Goal: Task Accomplishment & Management: Use online tool/utility

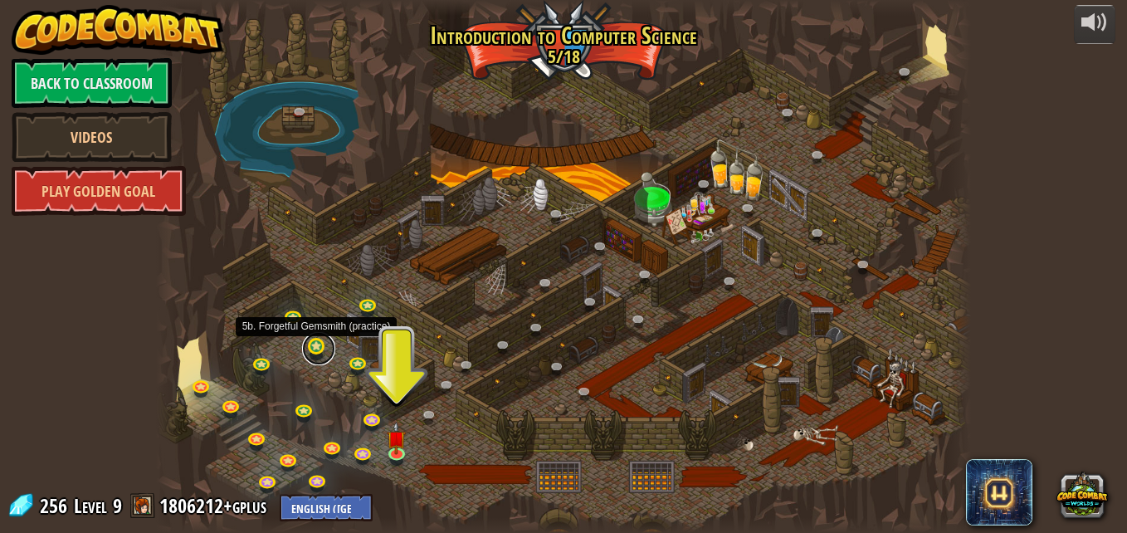
click at [311, 353] on link at bounding box center [318, 348] width 33 height 33
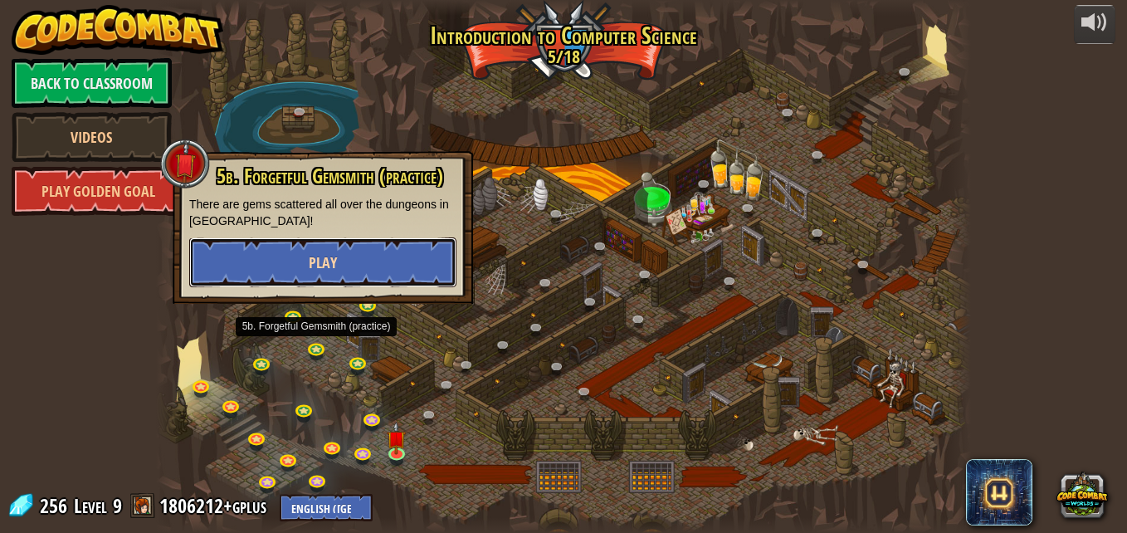
click at [320, 268] on span "Play" at bounding box center [323, 262] width 28 height 21
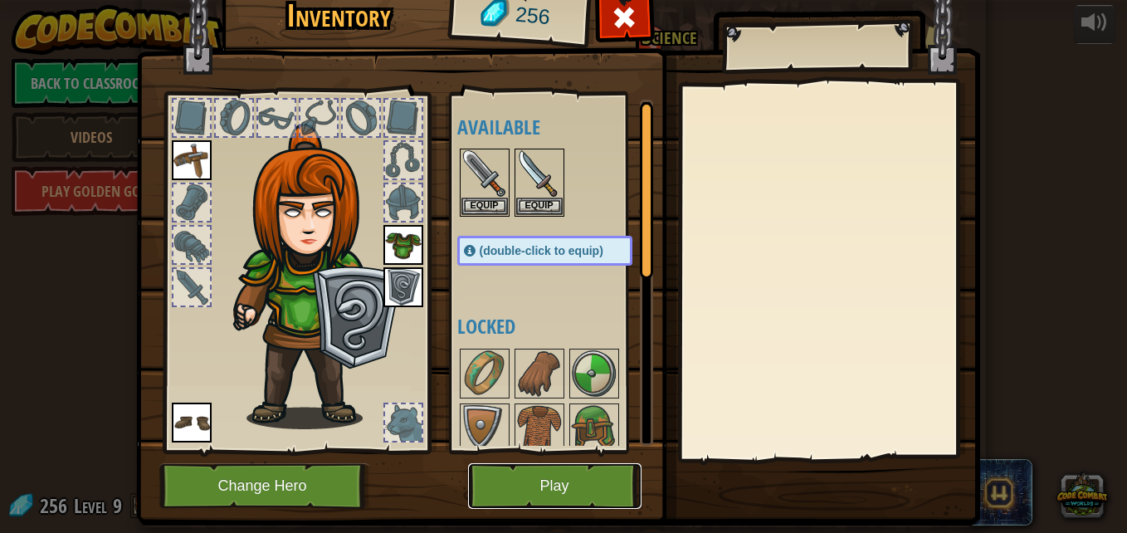
click at [544, 488] on button "Play" at bounding box center [554, 486] width 173 height 46
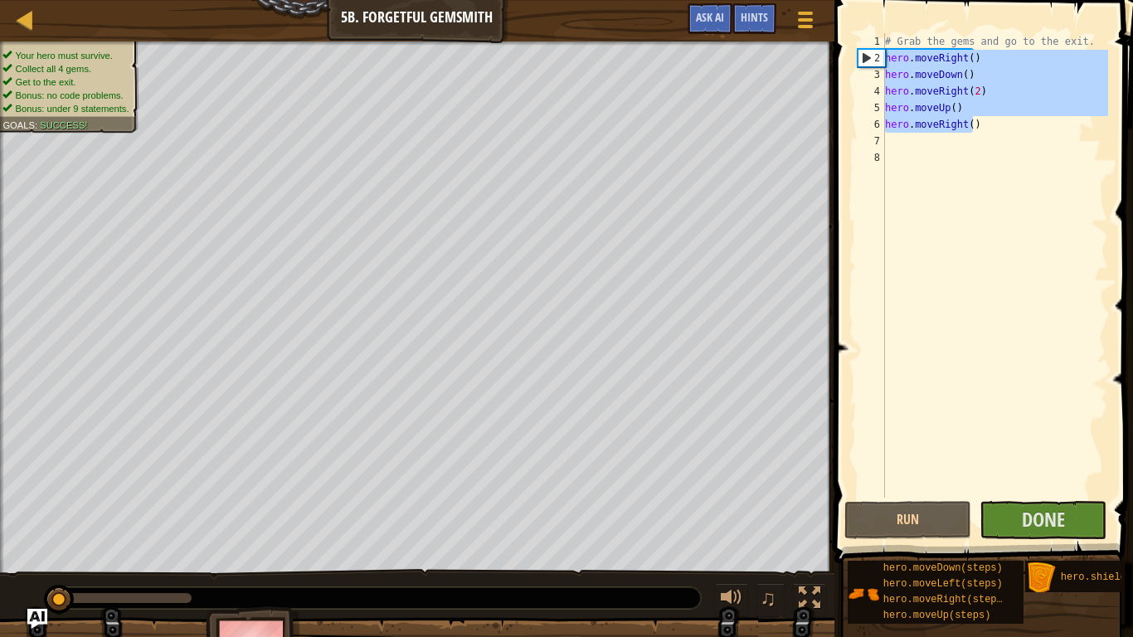
drag, startPoint x: 983, startPoint y: 130, endPoint x: 876, endPoint y: 51, distance: 133.4
click at [876, 51] on div "1 2 3 4 5 6 7 8 # Grab the gems and go to the exit. hero . moveRight ( ) hero .…" at bounding box center [981, 265] width 254 height 465
type textarea "hero.moveRight() hero.moveDown()"
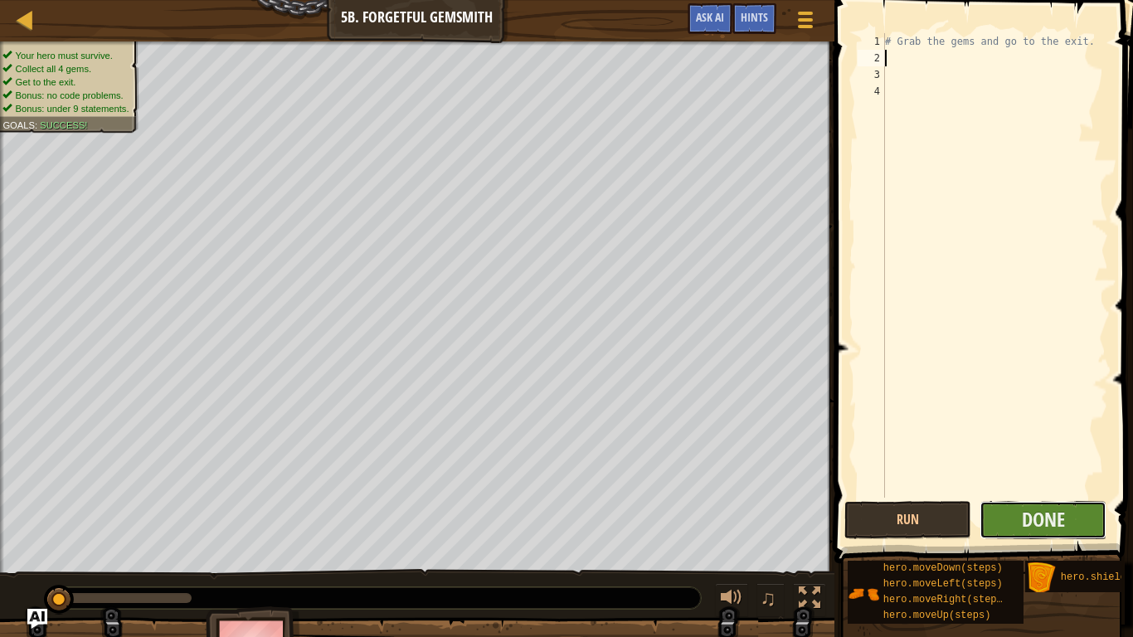
click at [1036, 506] on button "Done" at bounding box center [1043, 520] width 127 height 38
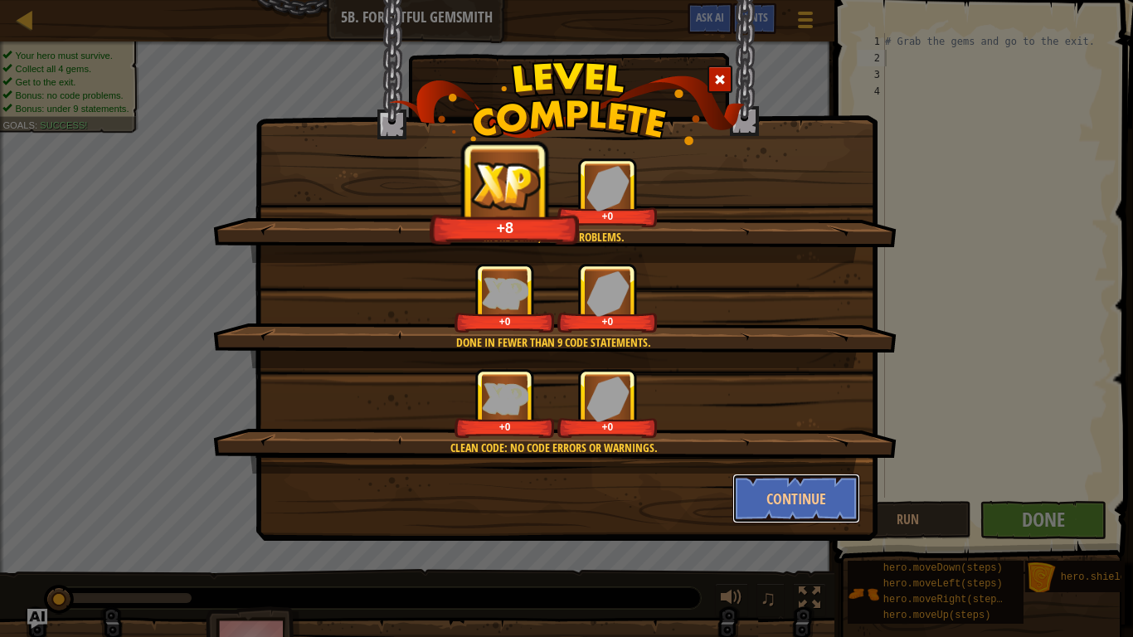
drag, startPoint x: 783, startPoint y: 494, endPoint x: 767, endPoint y: 506, distance: 20.3
click at [783, 494] on button "Continue" at bounding box center [797, 499] width 129 height 50
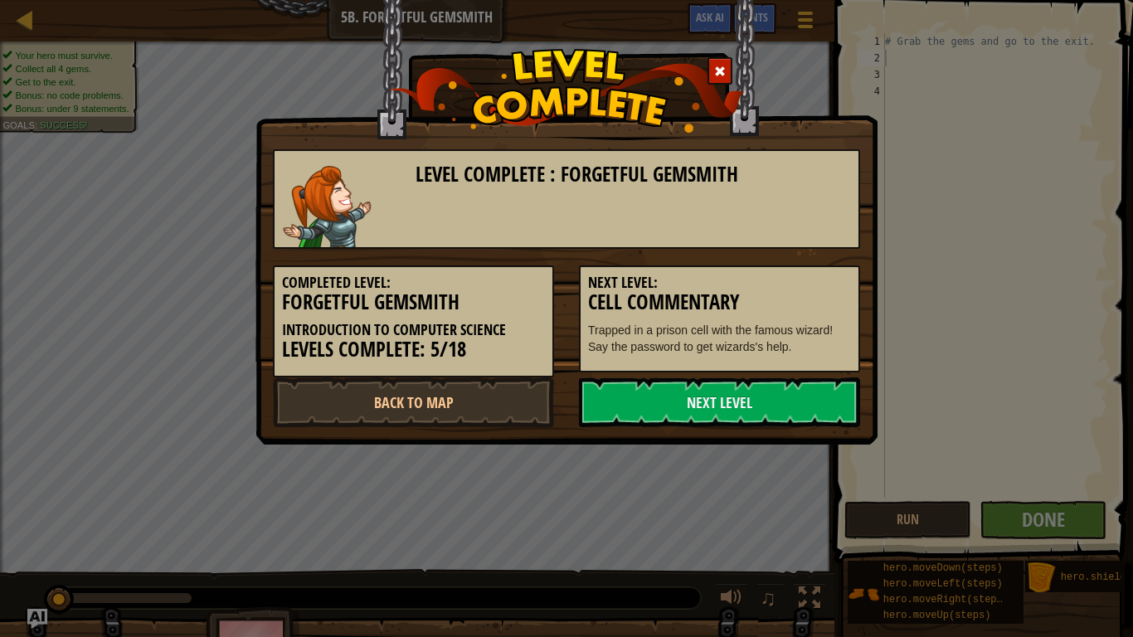
click at [768, 507] on div "Level Complete : Forgetful Gemsmith Completed Level: Forgetful Gemsmith Introdu…" at bounding box center [566, 318] width 1133 height 637
click at [494, 408] on link "Back to Map" at bounding box center [413, 402] width 281 height 50
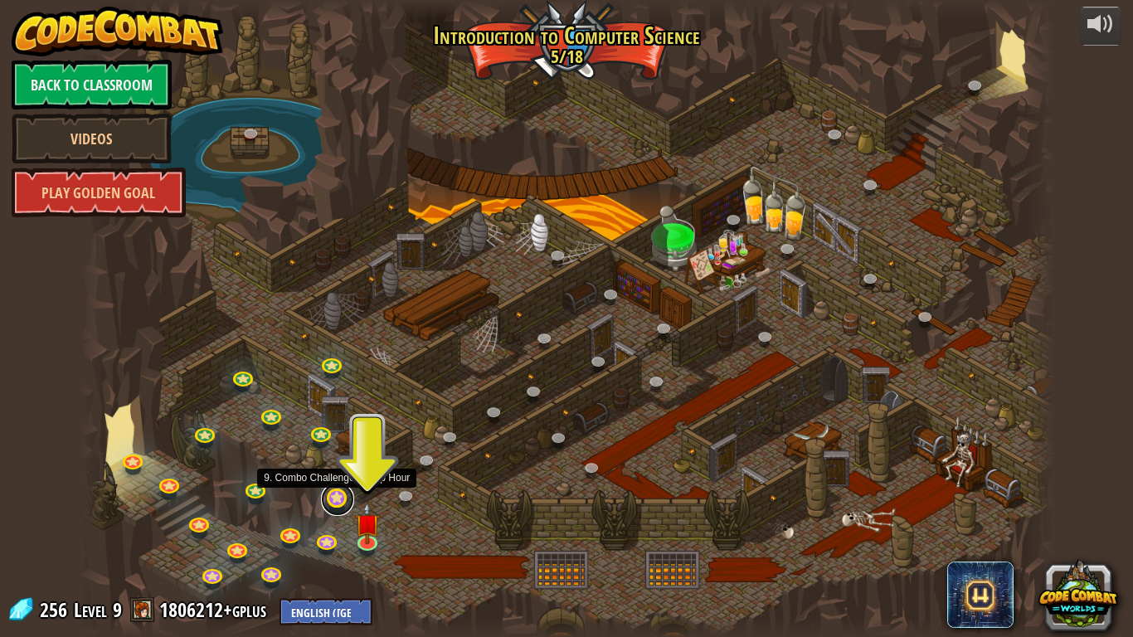
click at [331, 499] on link at bounding box center [337, 499] width 33 height 33
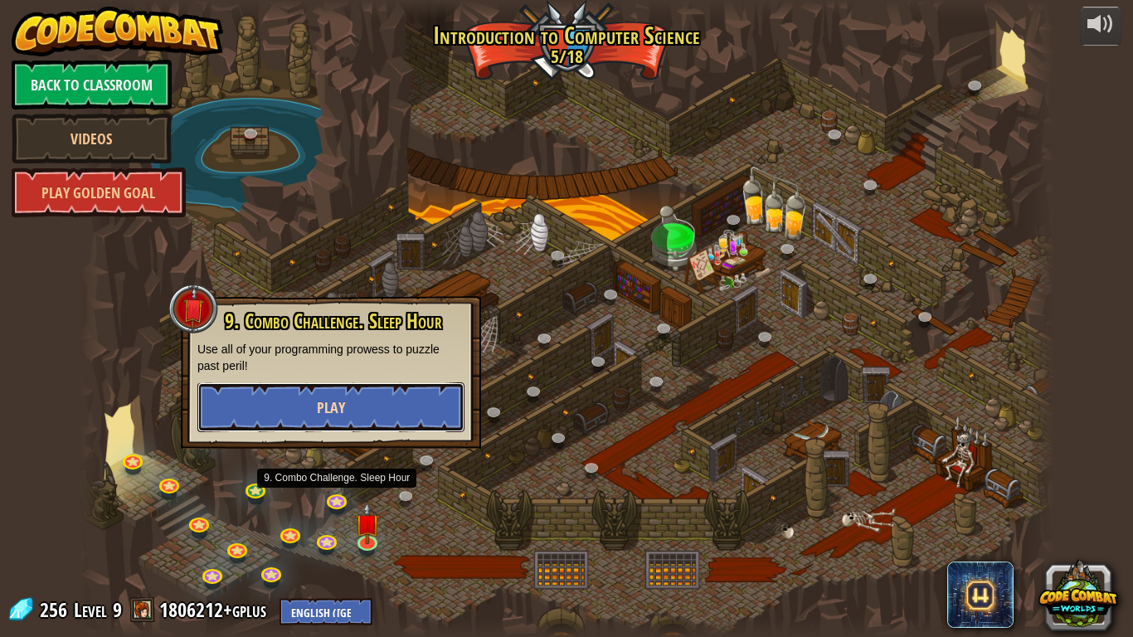
click at [337, 407] on span "Play" at bounding box center [331, 407] width 28 height 21
